Goal: Task Accomplishment & Management: Manage account settings

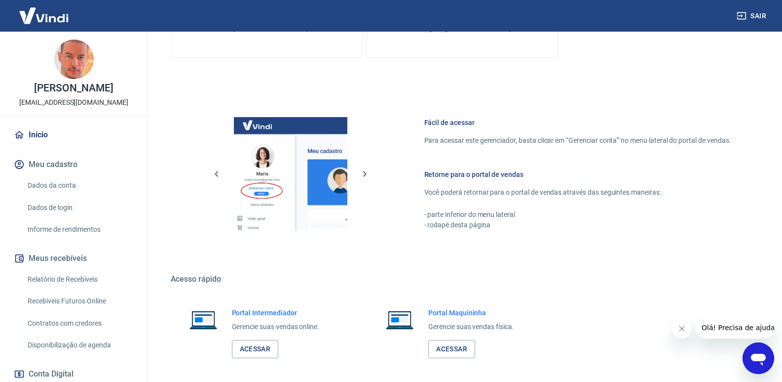
scroll to position [388, 0]
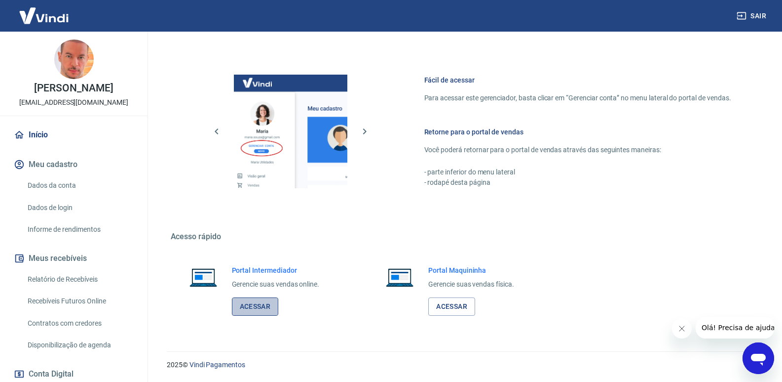
click at [258, 308] on link "Acessar" at bounding box center [255, 306] width 47 height 18
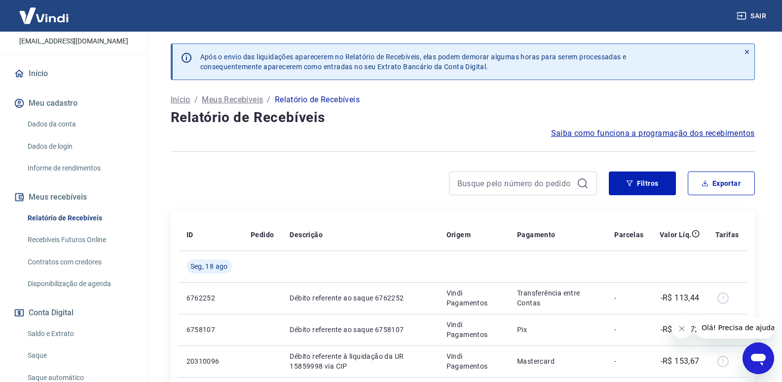
scroll to position [148, 0]
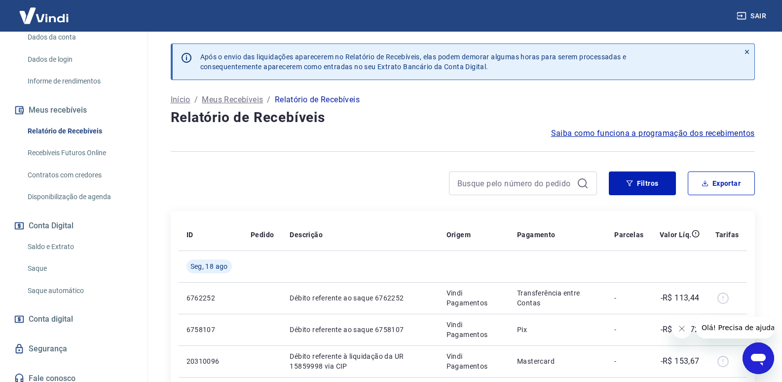
click at [68, 245] on link "Saldo e Extrato" at bounding box center [80, 246] width 112 height 20
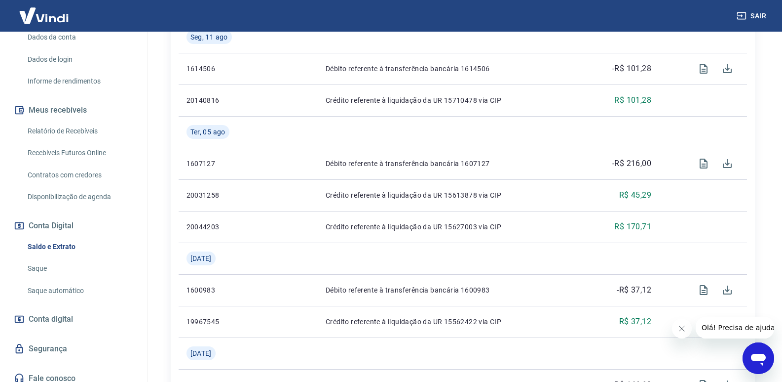
scroll to position [148, 0]
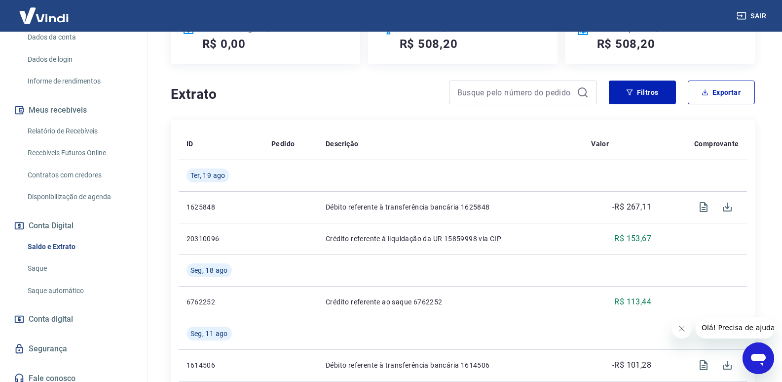
click at [82, 128] on link "Relatório de Recebíveis" at bounding box center [80, 131] width 112 height 20
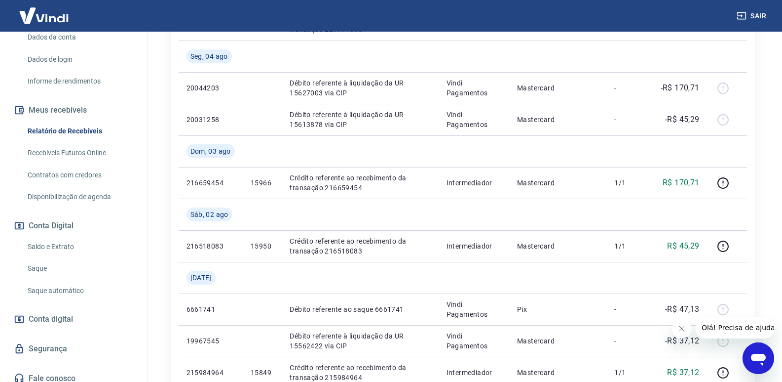
scroll to position [691, 0]
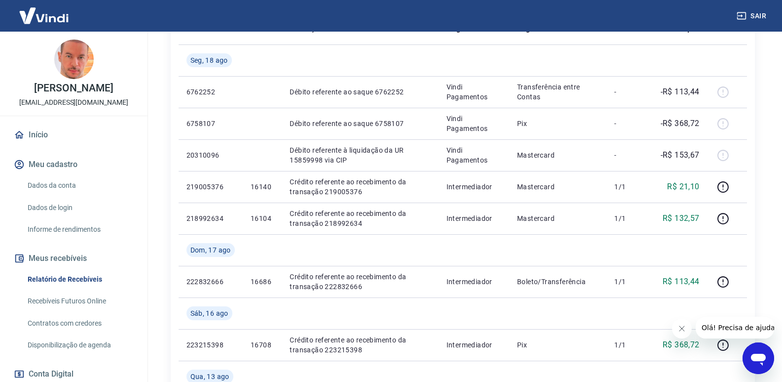
scroll to position [197, 0]
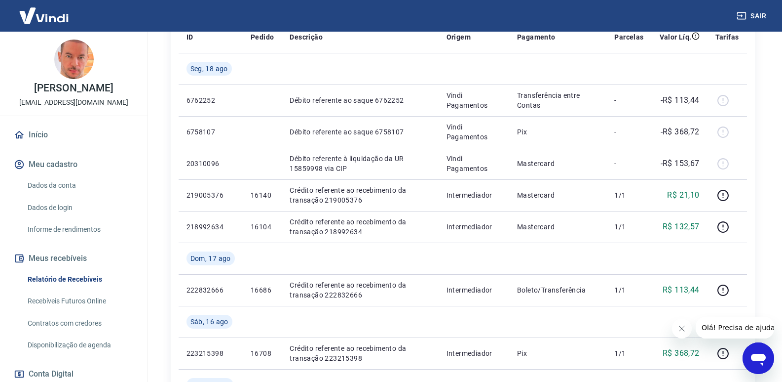
click at [757, 15] on button "Sair" at bounding box center [753, 16] width 36 height 18
